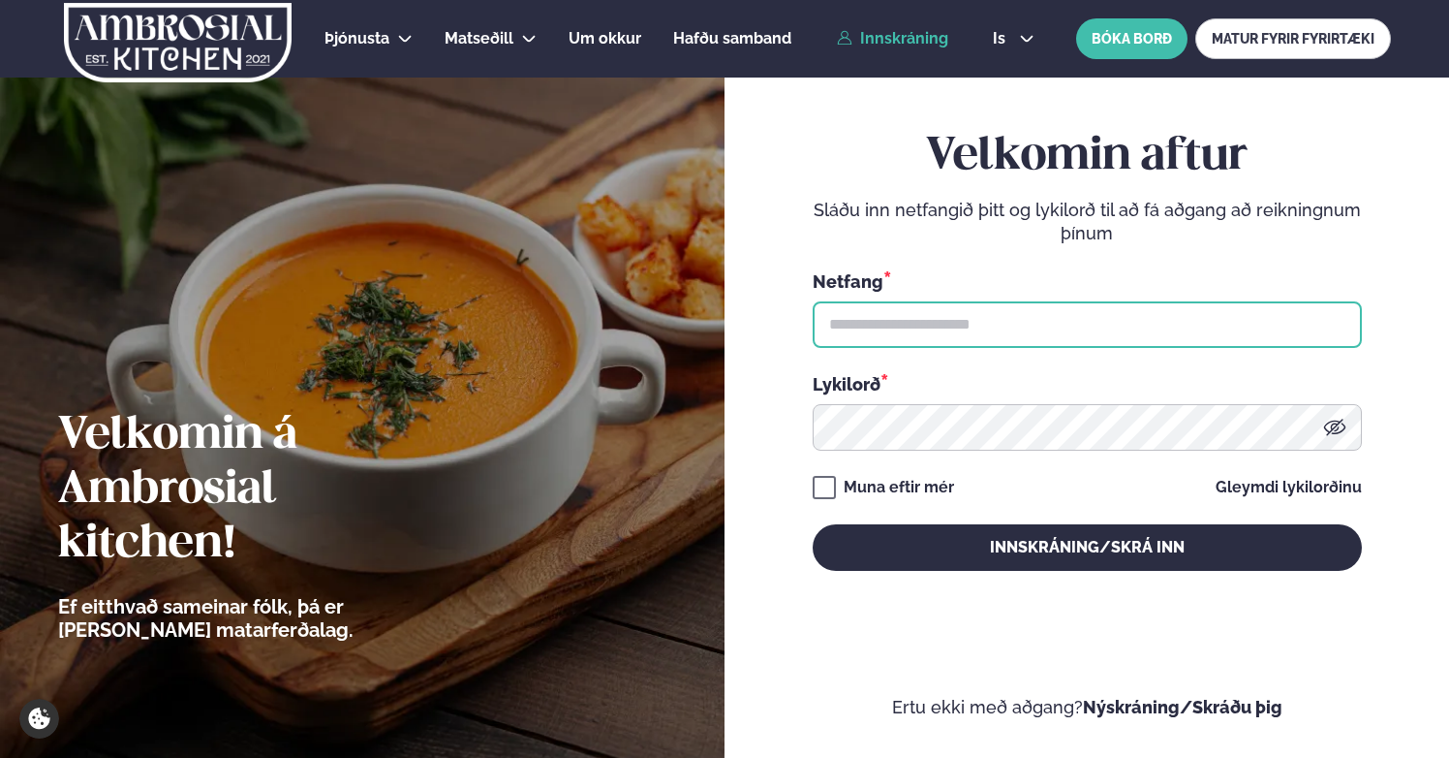
click at [902, 337] on input "text" at bounding box center [1087, 324] width 549 height 47
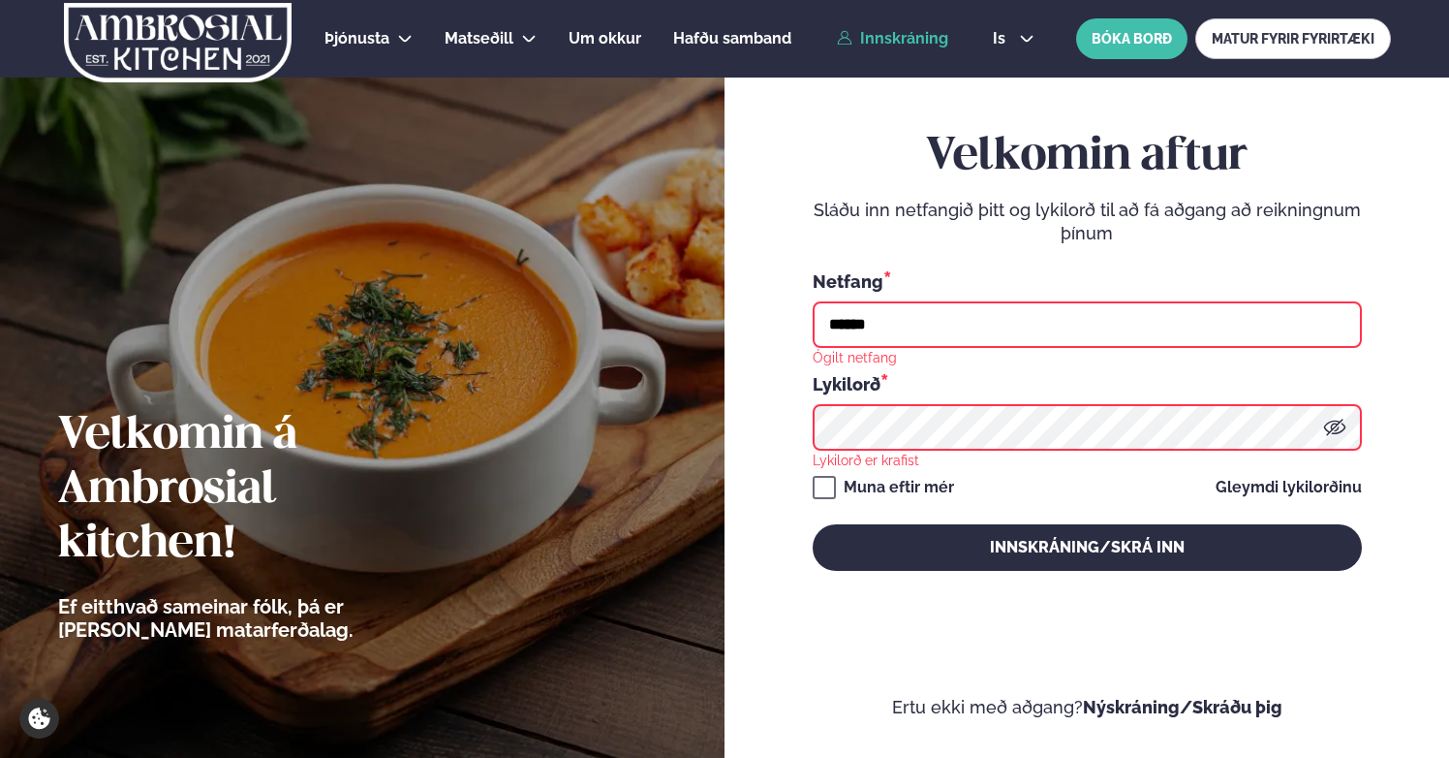
click at [983, 316] on input "******" at bounding box center [1087, 324] width 549 height 47
type input "**********"
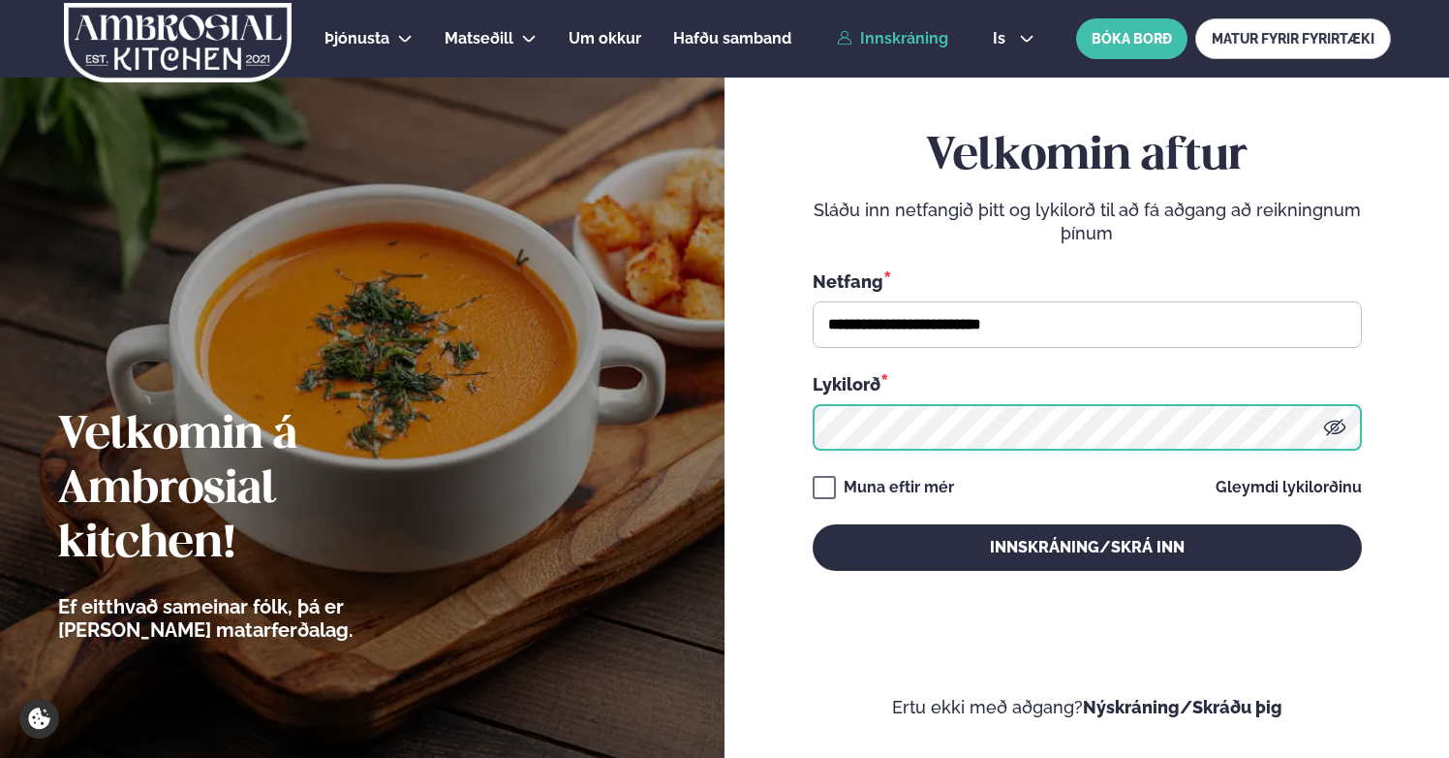
click at [813, 524] on button "Innskráning/Skrá inn" at bounding box center [1087, 547] width 549 height 47
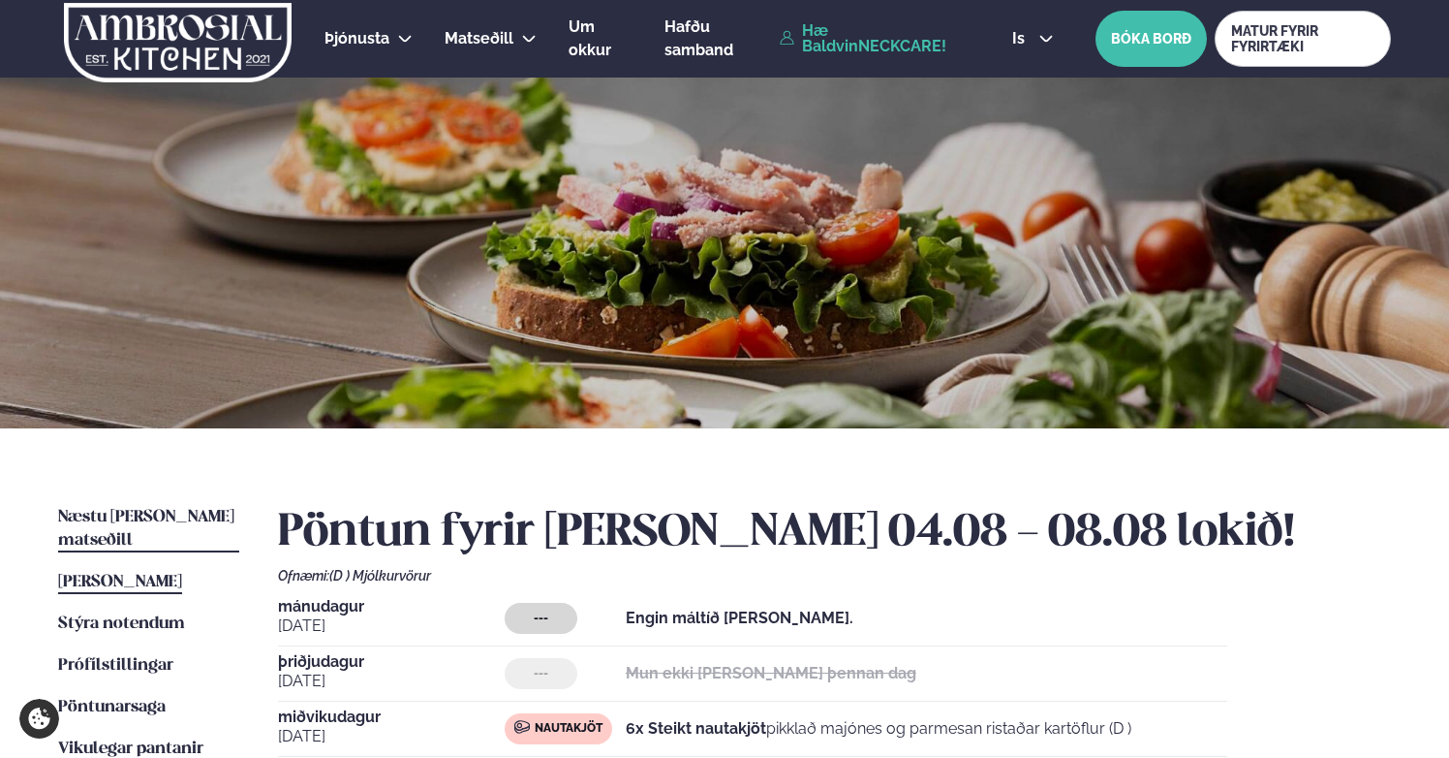
click at [161, 518] on span "Næstu [PERSON_NAME] matseðill" at bounding box center [146, 529] width 176 height 40
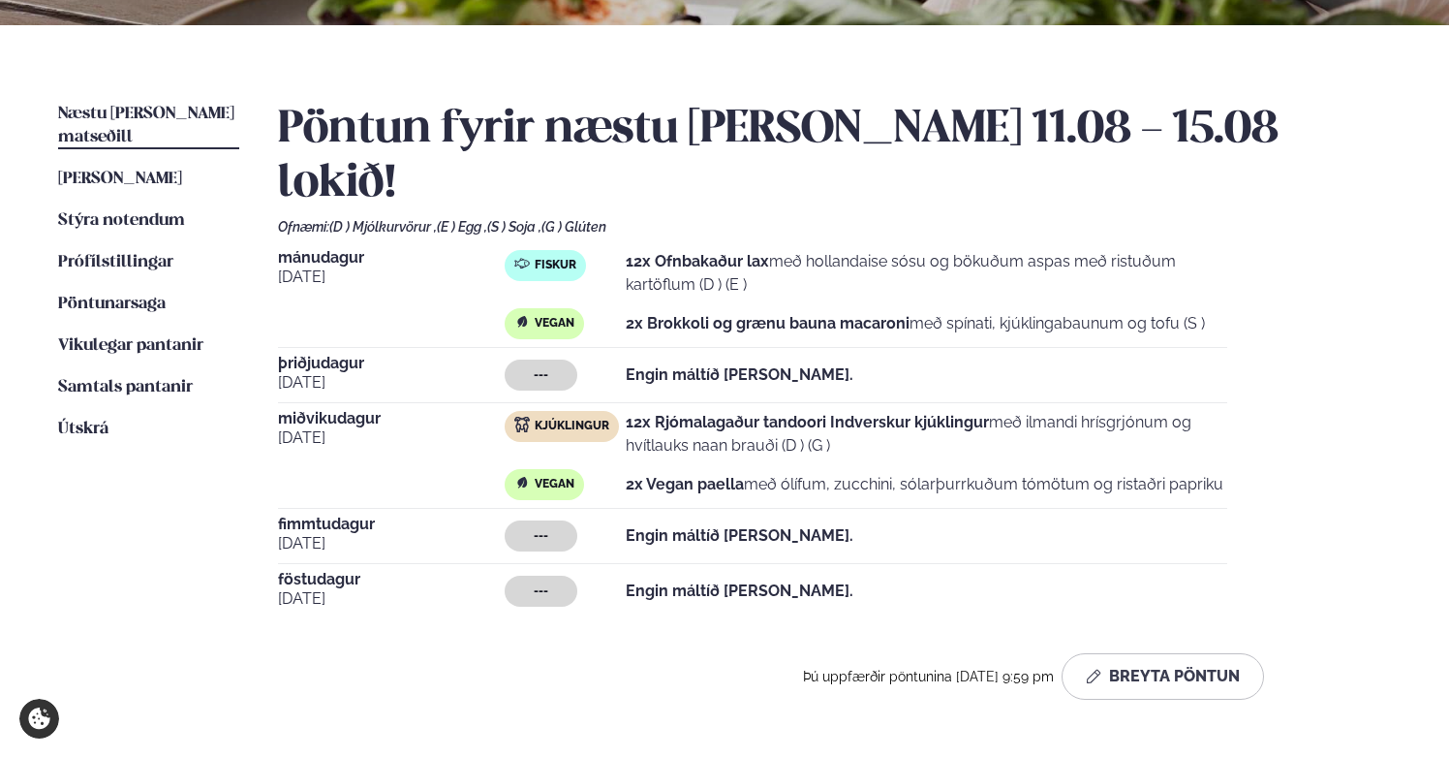
scroll to position [404, 0]
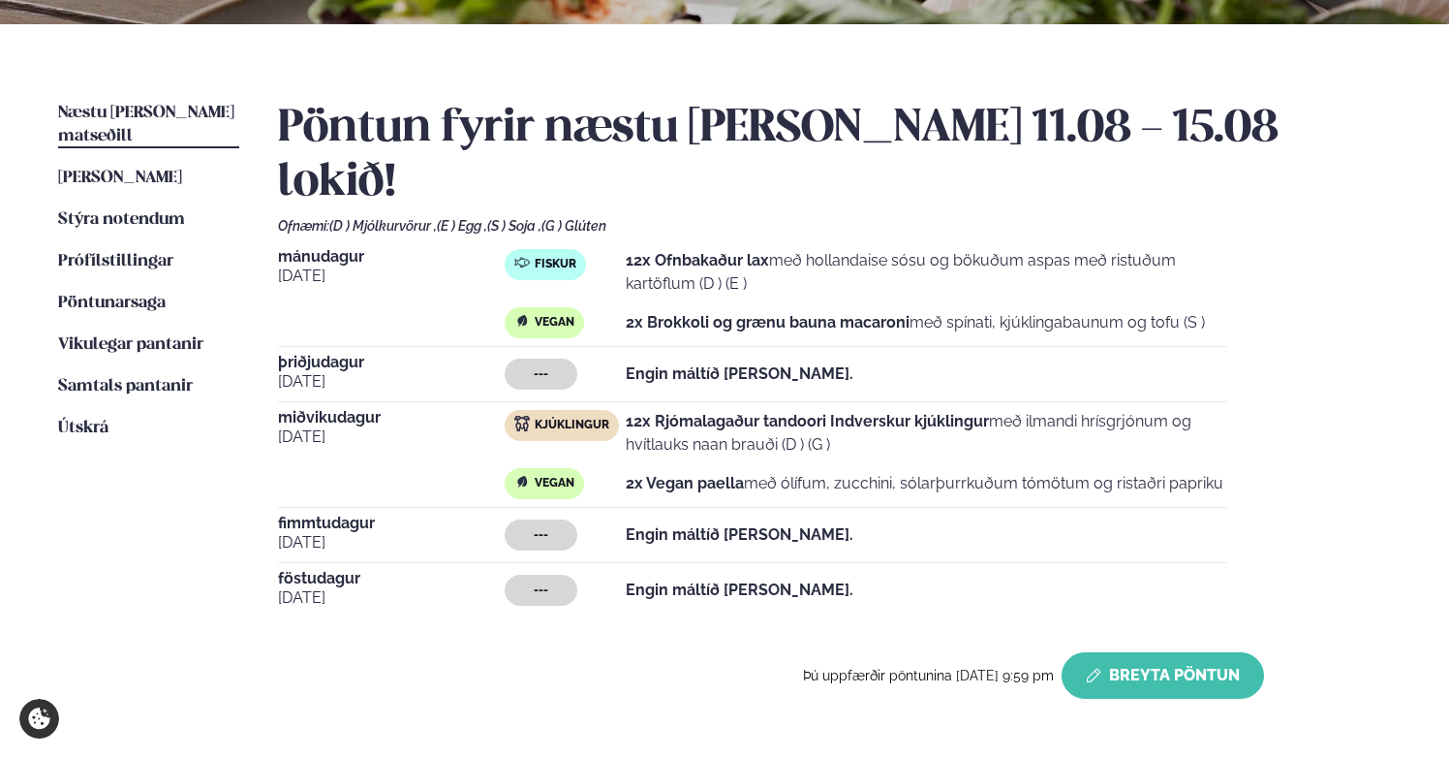
click at [1207, 652] on button "Breyta Pöntun" at bounding box center [1163, 675] width 202 height 47
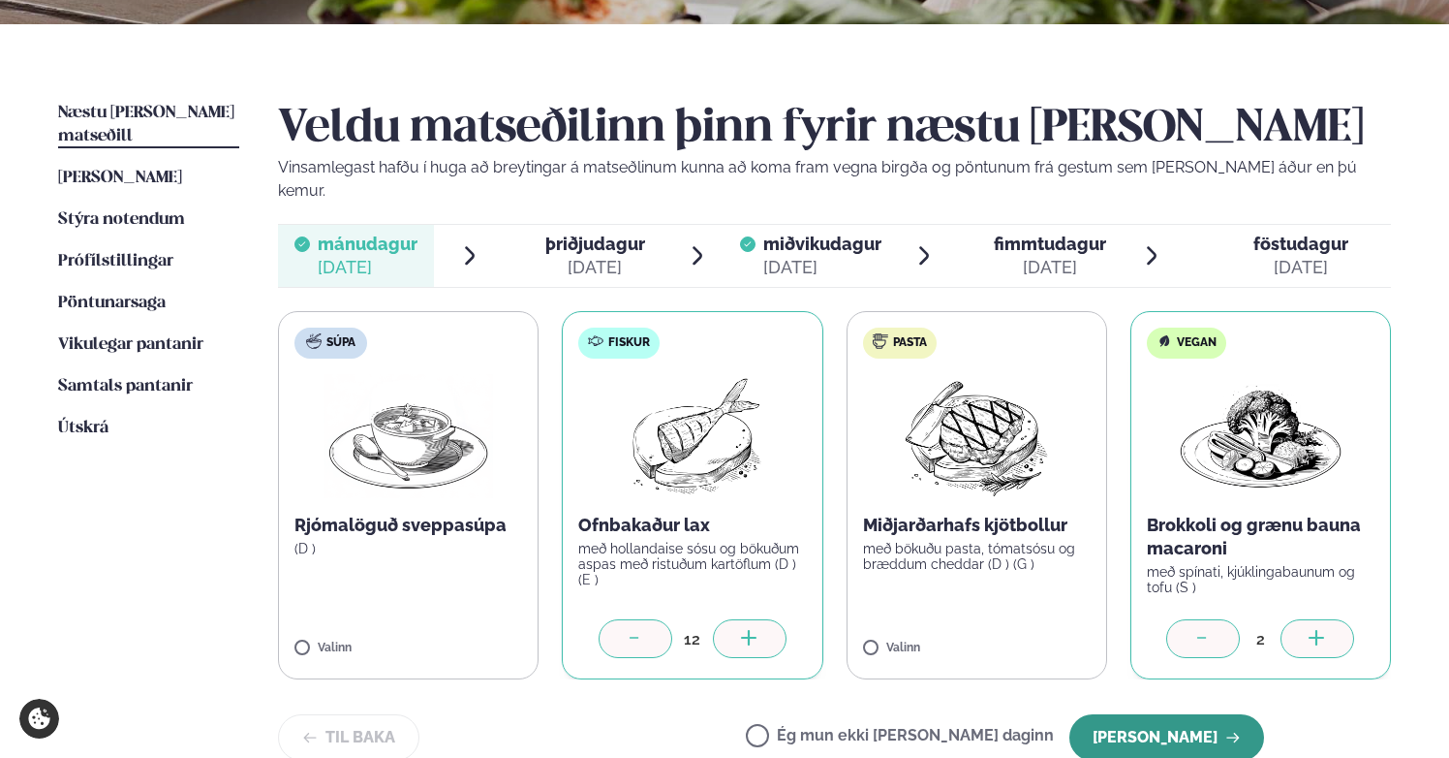
click at [1179, 719] on button "[PERSON_NAME]" at bounding box center [1167, 737] width 195 height 47
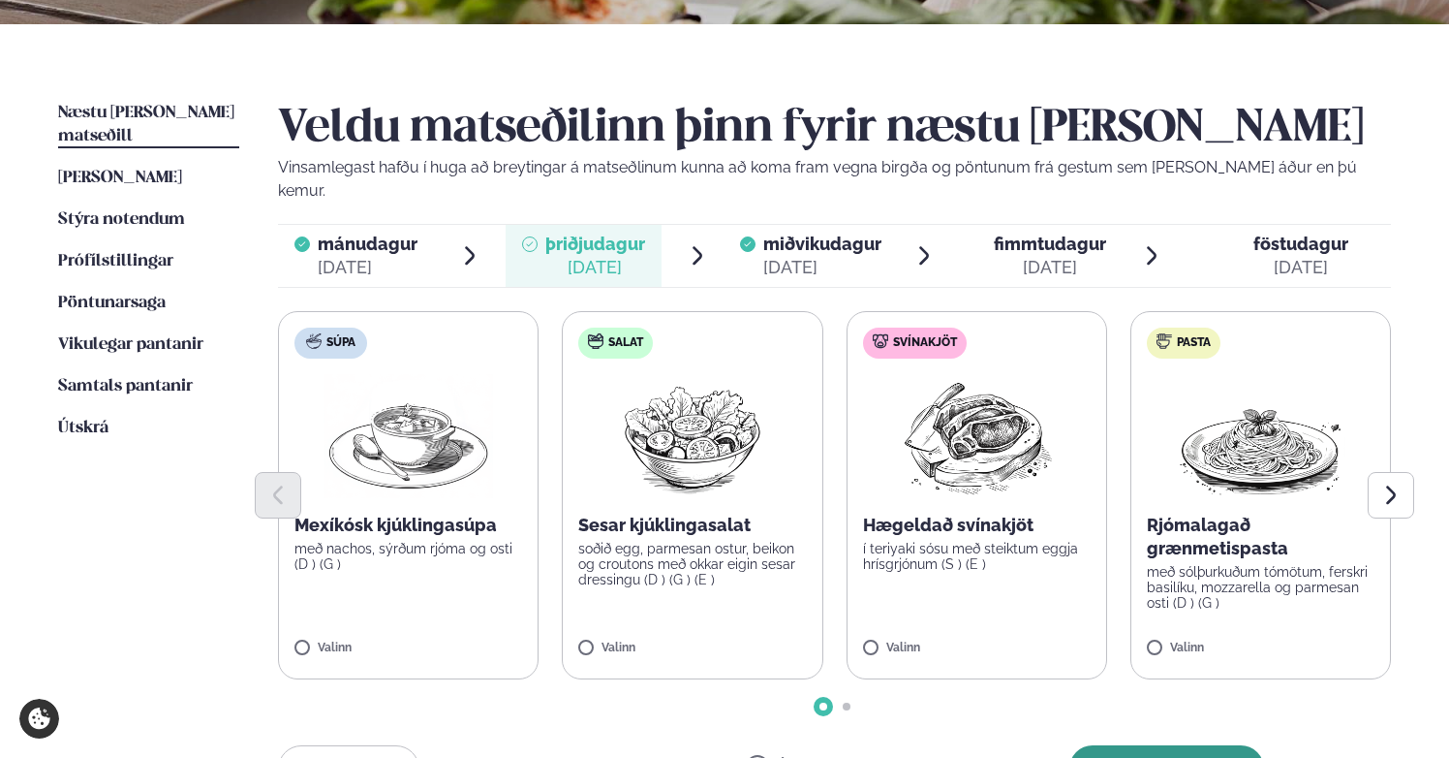
click at [1177, 745] on button "[PERSON_NAME]" at bounding box center [1167, 768] width 195 height 47
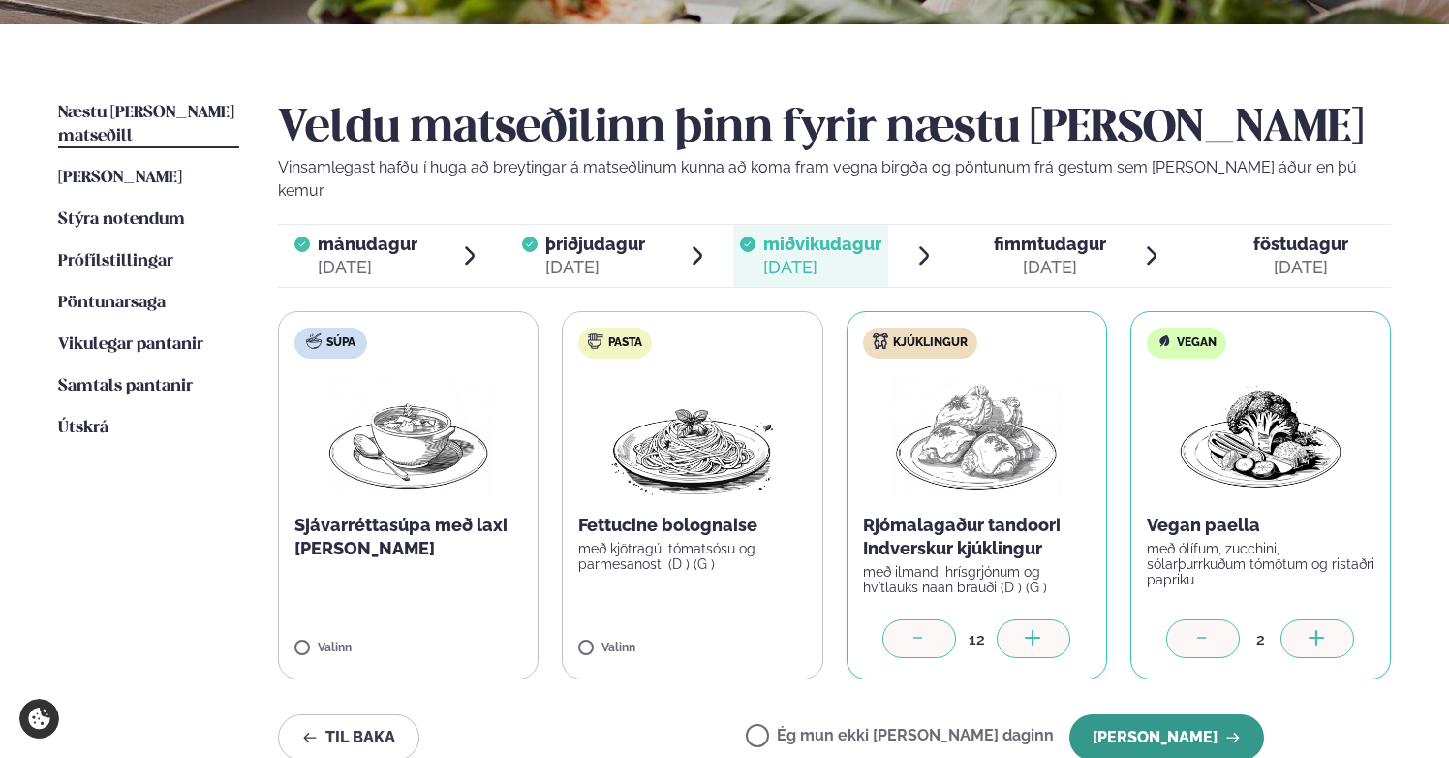
click at [1173, 714] on button "[PERSON_NAME]" at bounding box center [1167, 737] width 195 height 47
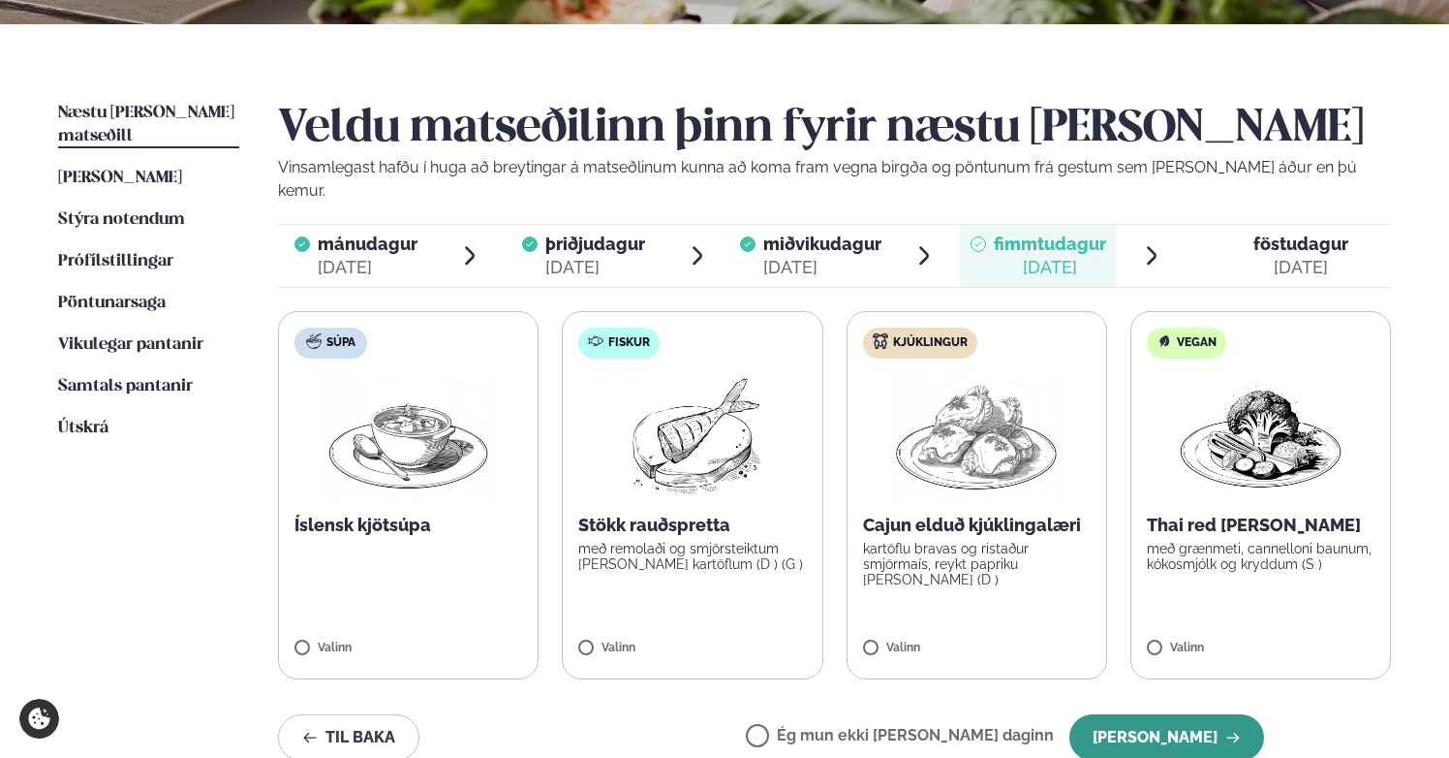
click at [1164, 714] on button "[PERSON_NAME]" at bounding box center [1167, 737] width 195 height 47
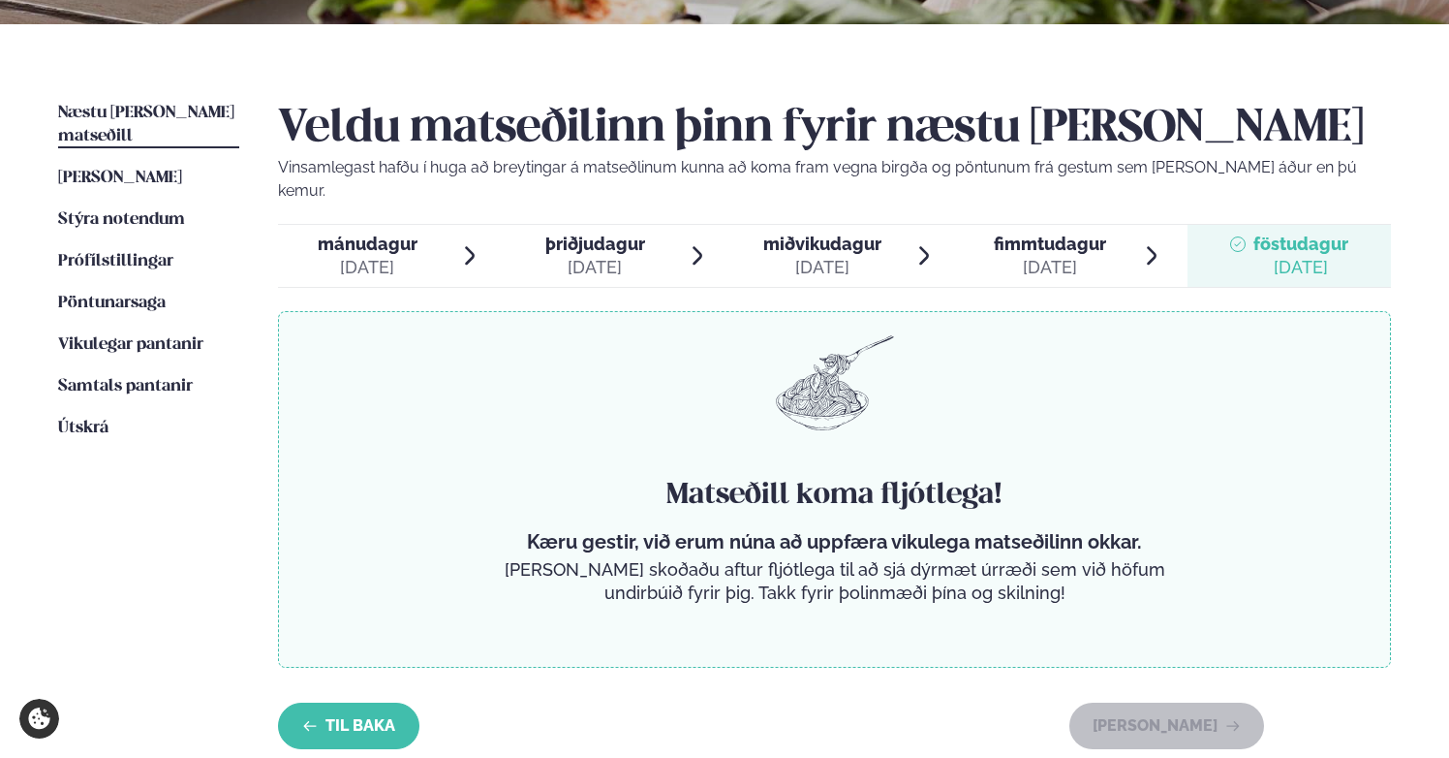
click at [352, 702] on button "Til baka" at bounding box center [348, 725] width 141 height 47
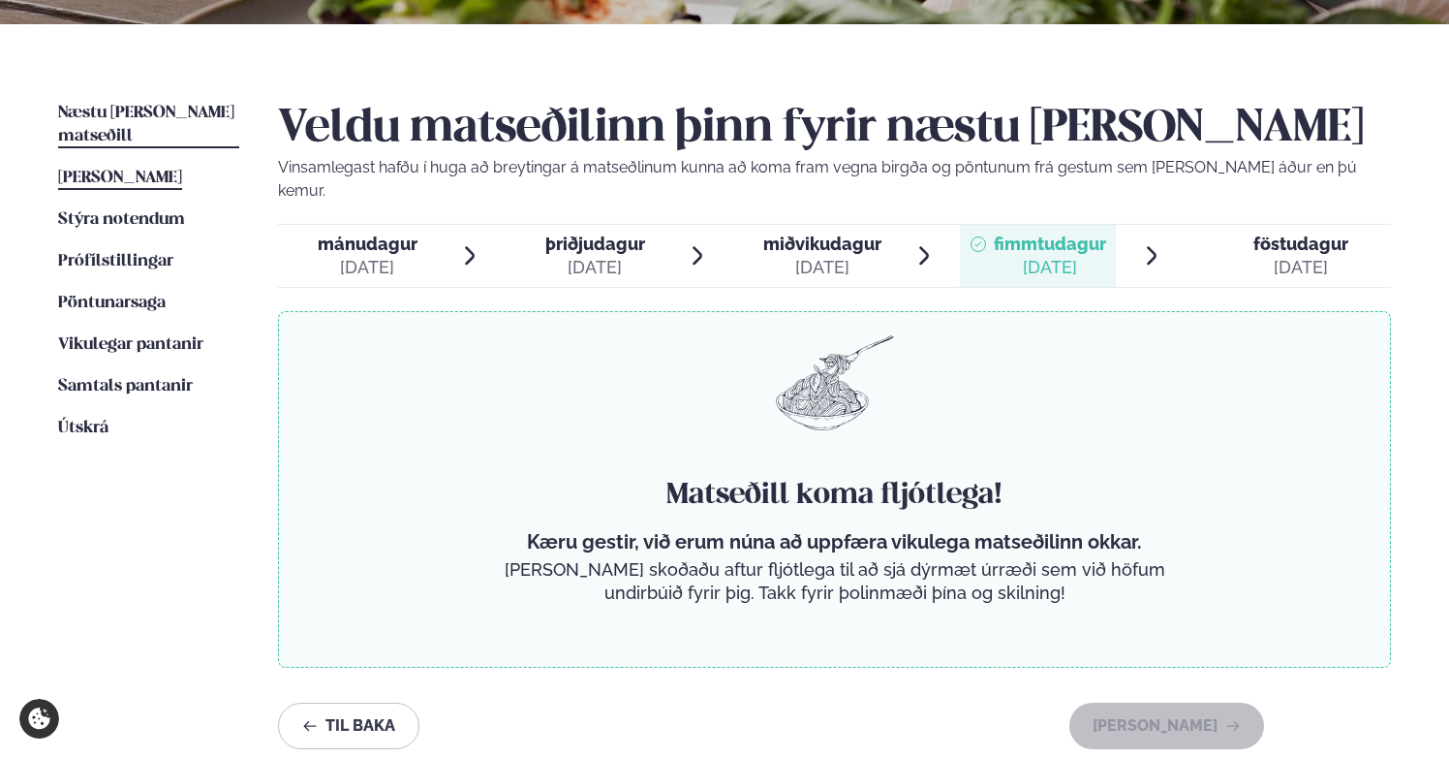
click at [162, 170] on span "[PERSON_NAME]" at bounding box center [120, 178] width 124 height 16
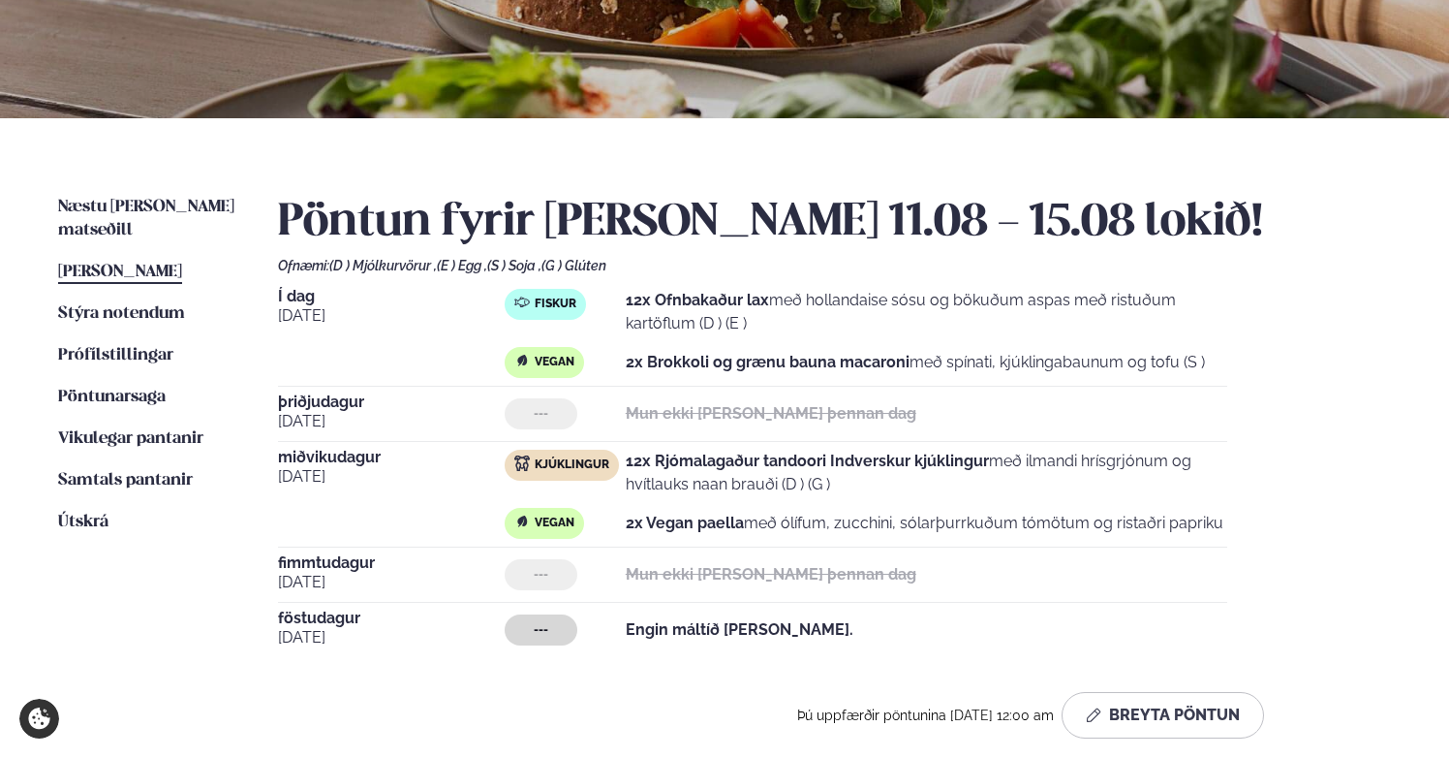
scroll to position [312, 0]
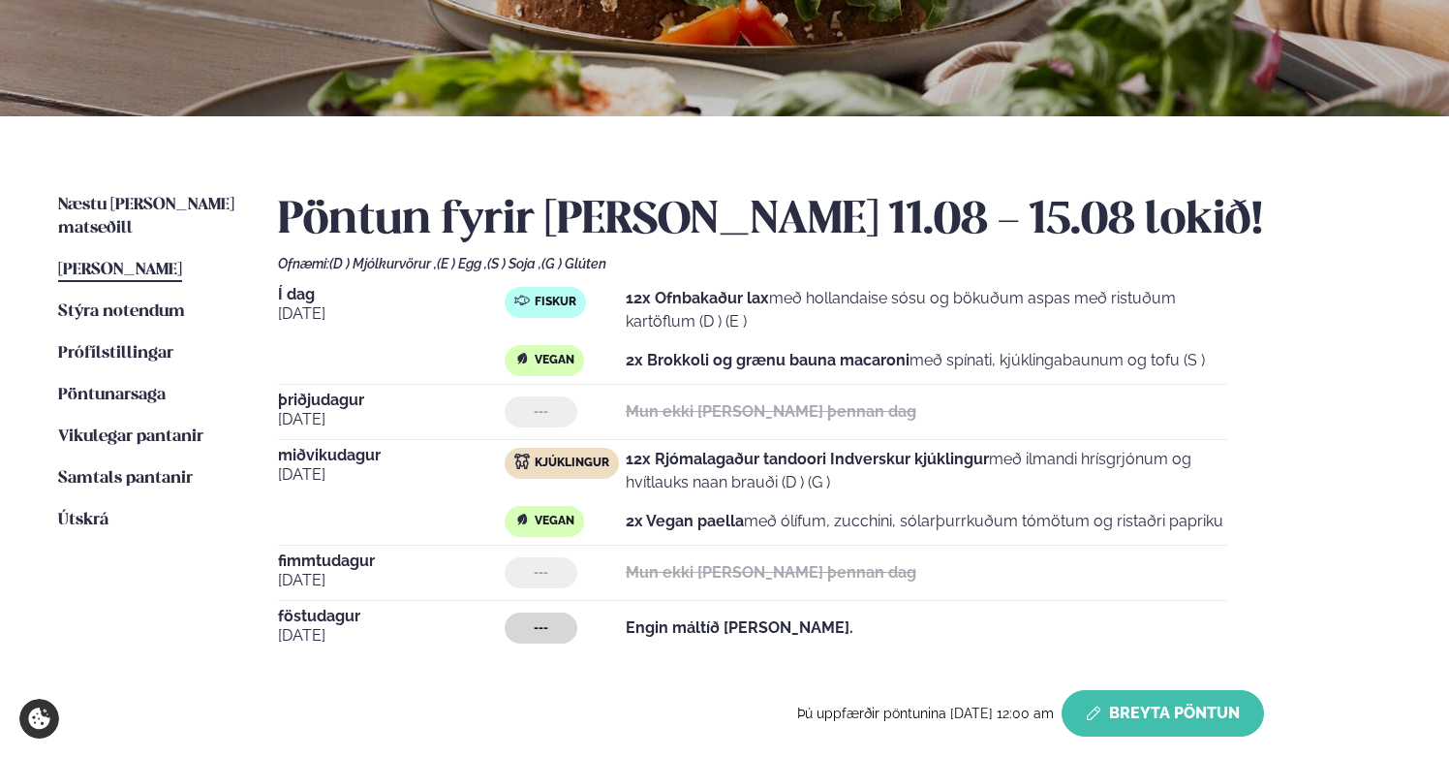
click at [1129, 707] on button "Breyta Pöntun" at bounding box center [1163, 713] width 202 height 47
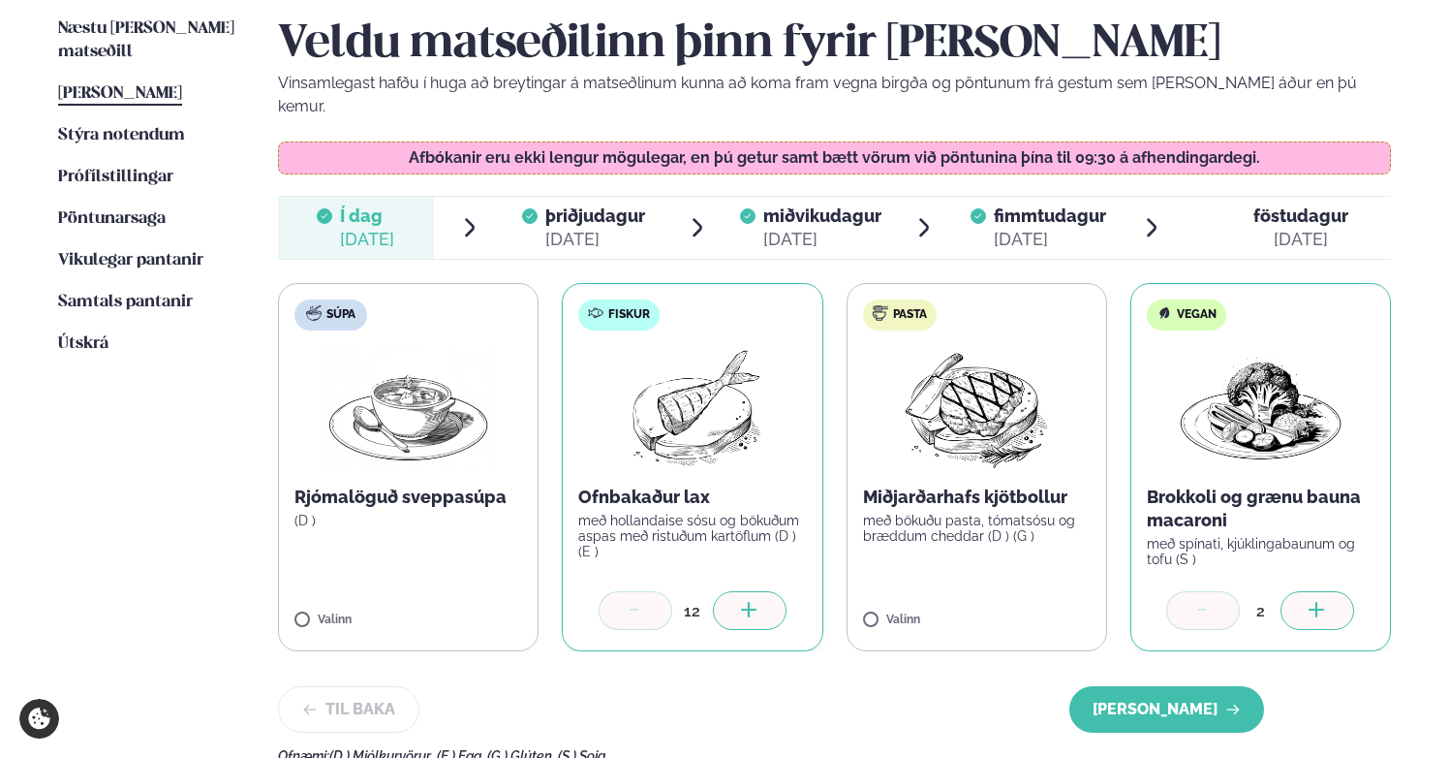
scroll to position [490, 0]
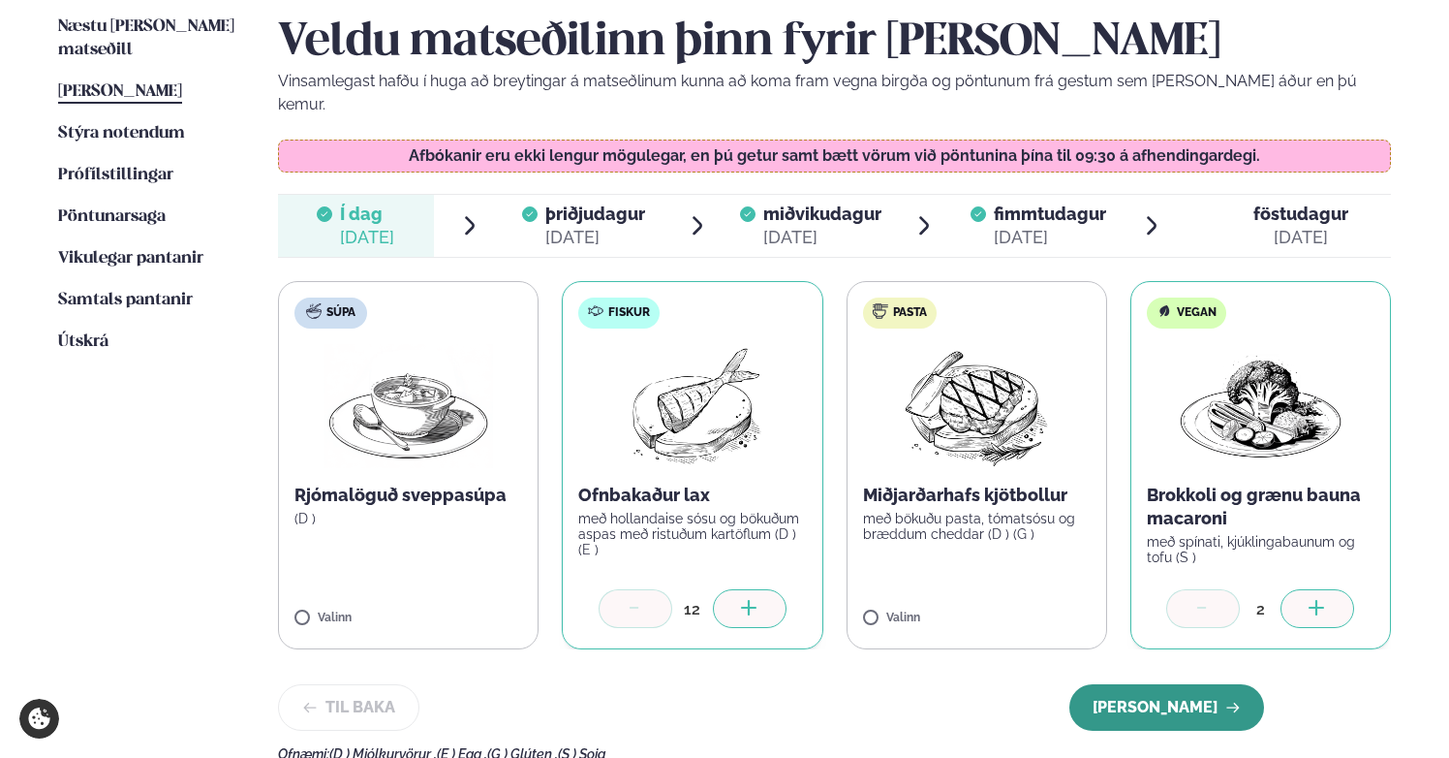
click at [1196, 698] on button "[PERSON_NAME]" at bounding box center [1167, 707] width 195 height 47
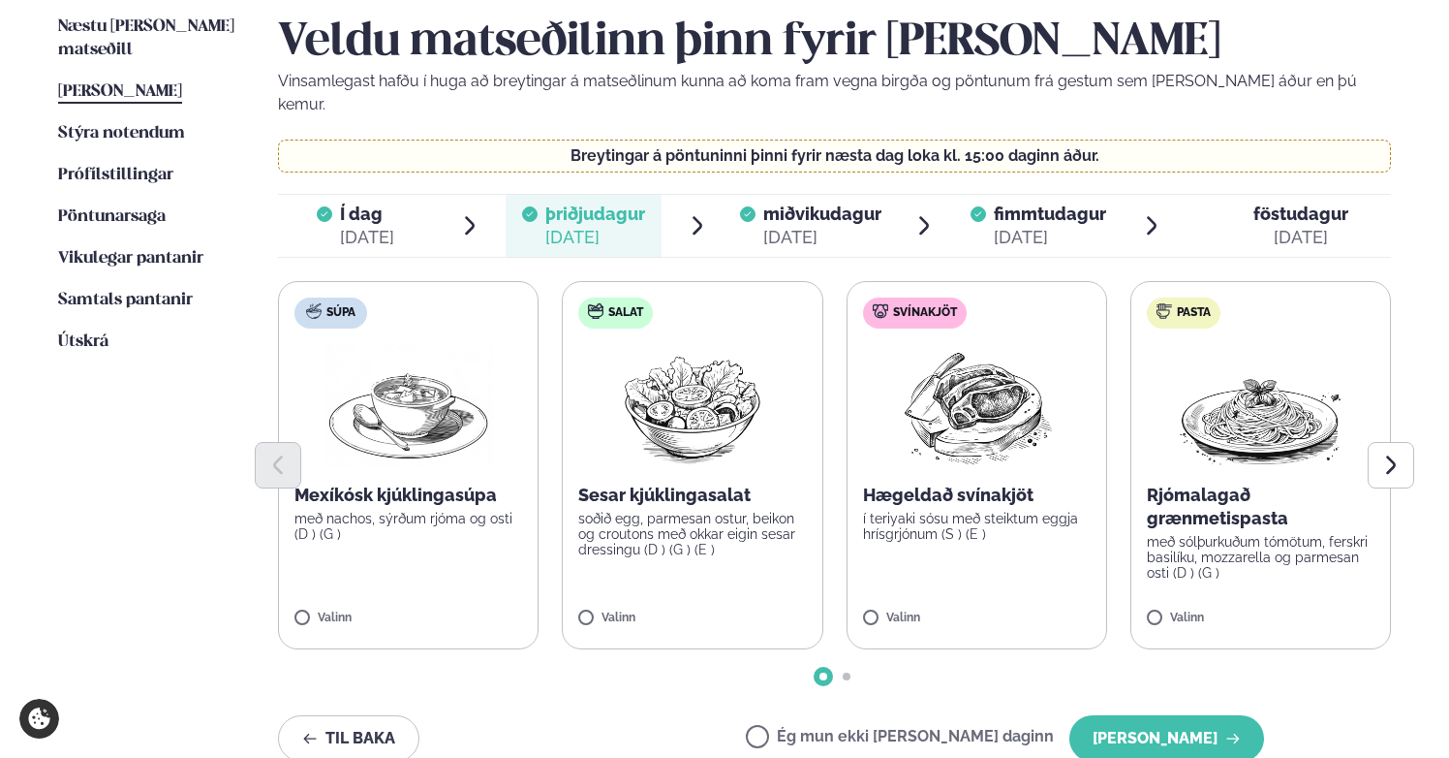
click at [1196, 715] on button "[PERSON_NAME]" at bounding box center [1167, 738] width 195 height 47
